Goal: Transaction & Acquisition: Obtain resource

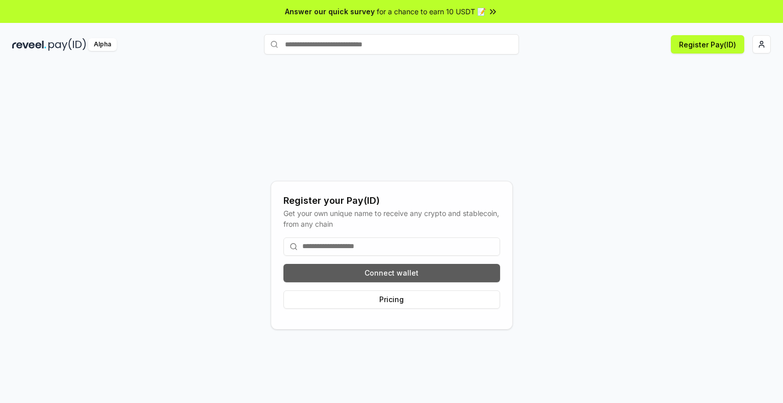
click at [312, 277] on button "Connect wallet" at bounding box center [392, 273] width 217 height 18
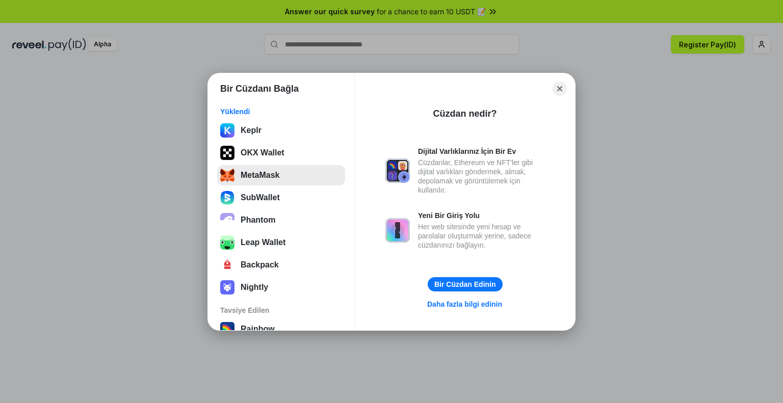
click at [251, 177] on button "MetaMask" at bounding box center [281, 175] width 128 height 20
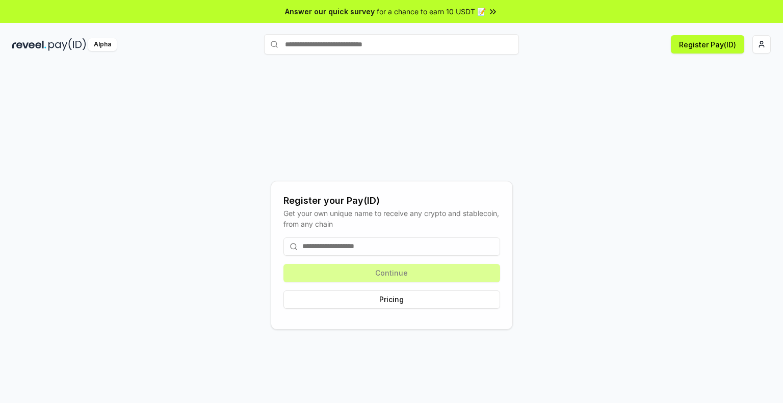
click at [767, 48] on html "Answer our quick survey for a chance to earn 10 USDT 📝 Alpha Register Pay(ID) R…" at bounding box center [391, 201] width 783 height 403
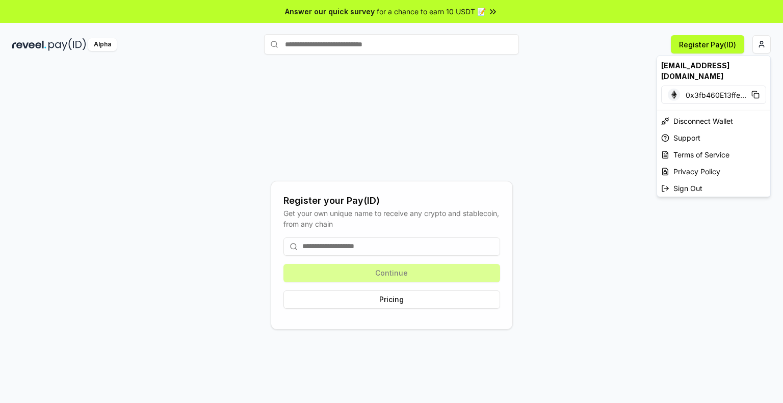
click at [469, 298] on html "Answer our quick survey for a chance to earn 10 USDT 📝 Alpha Register Pay(ID) R…" at bounding box center [391, 201] width 783 height 403
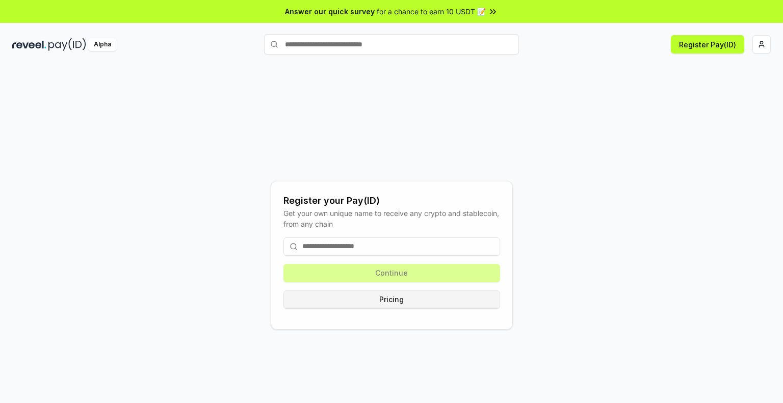
click at [357, 302] on button "Pricing" at bounding box center [392, 300] width 217 height 18
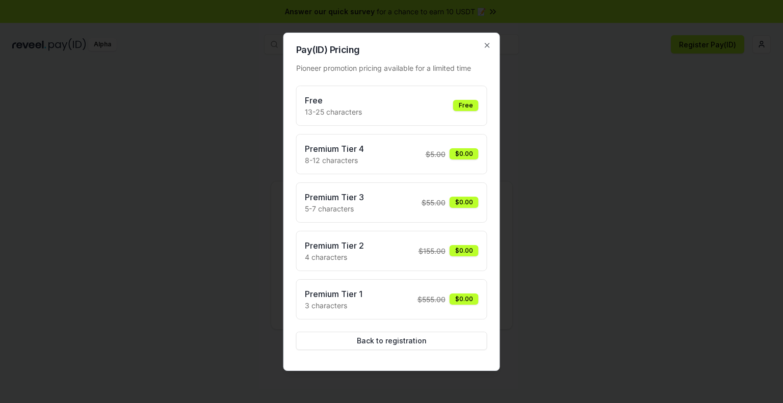
click at [316, 107] on p "13-25 characters" at bounding box center [333, 112] width 57 height 11
click at [683, 322] on div at bounding box center [391, 201] width 783 height 403
